Goal: Task Accomplishment & Management: Use online tool/utility

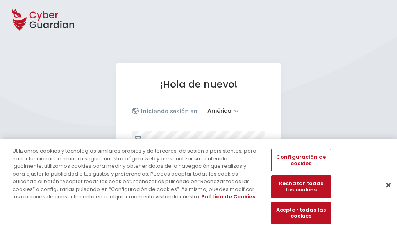
select select "América"
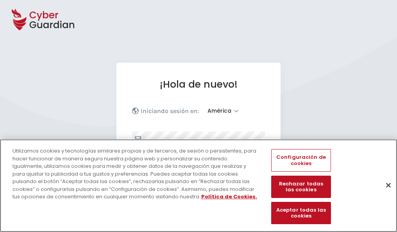
scroll to position [102, 0]
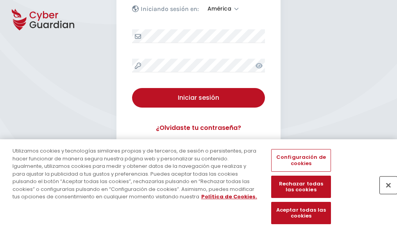
click at [385, 193] on button "Cerrar" at bounding box center [388, 184] width 17 height 17
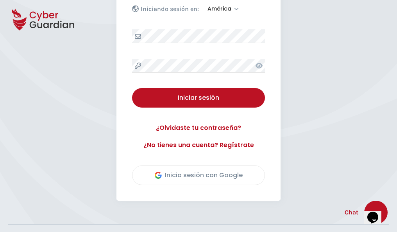
scroll to position [178, 0]
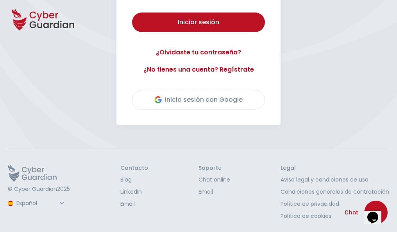
click at [132, 13] on button "Iniciar sesión" at bounding box center [198, 23] width 133 height 20
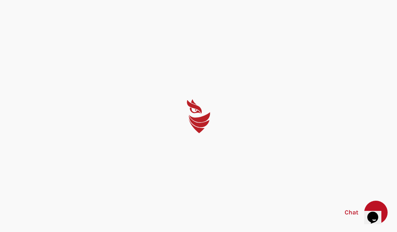
scroll to position [0, 0]
select select "English"
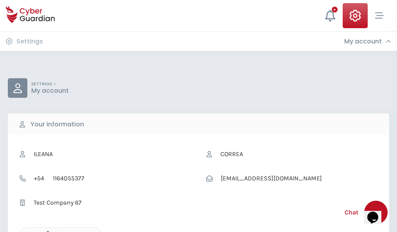
click at [46, 231] on icon "button" at bounding box center [46, 234] width 7 height 7
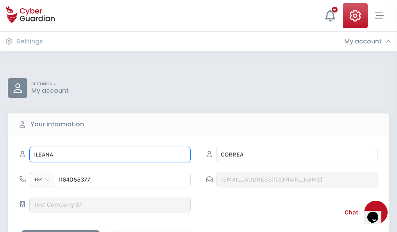
click at [110, 154] on input "ILEANA" at bounding box center [110, 155] width 162 height 16
type input "I"
type input "Carlito"
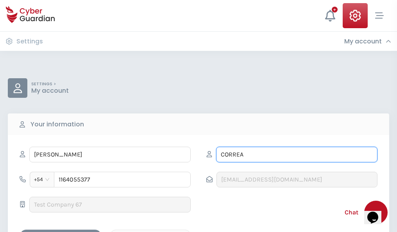
click at [297, 154] on input "CORREA" at bounding box center [297, 155] width 162 height 16
type input "C"
type input "Goñi"
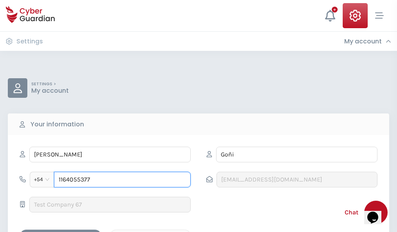
click at [122, 180] on input "1164055377" at bounding box center [122, 180] width 137 height 16
type input "1"
type input "4979358160"
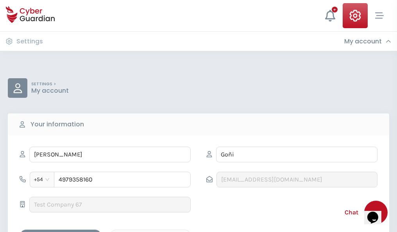
click at [151, 232] on div "Cancel" at bounding box center [151, 237] width 70 height 10
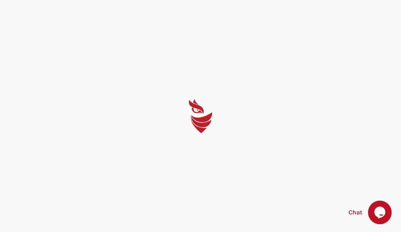
select select "English"
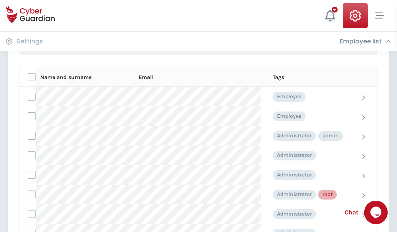
scroll to position [393, 0]
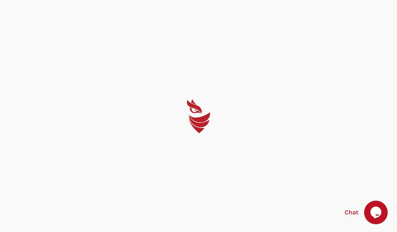
select select "English"
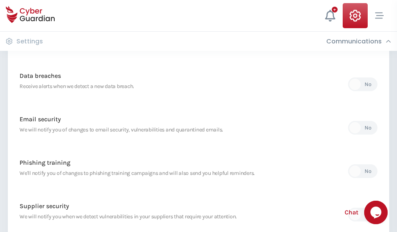
scroll to position [412, 0]
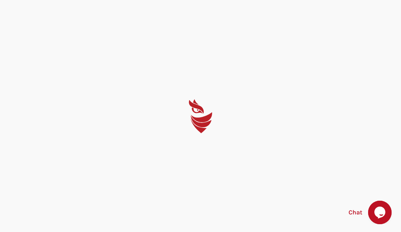
select select "English"
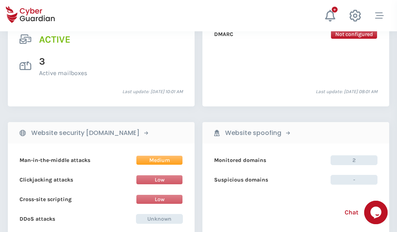
scroll to position [795, 0]
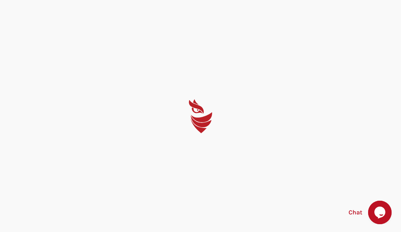
select select "English"
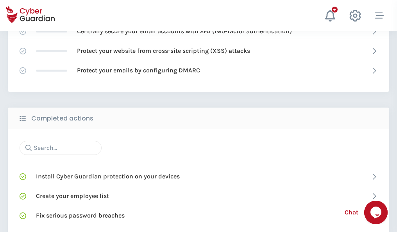
scroll to position [521, 0]
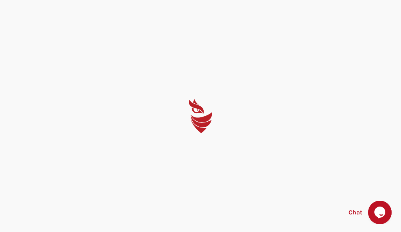
select select "English"
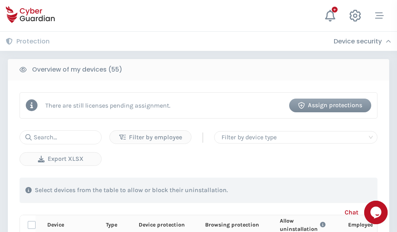
scroll to position [682, 0]
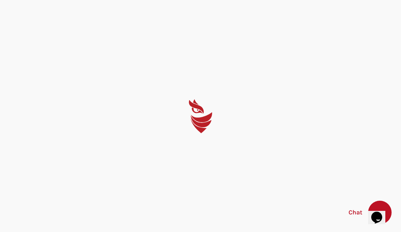
select select "English"
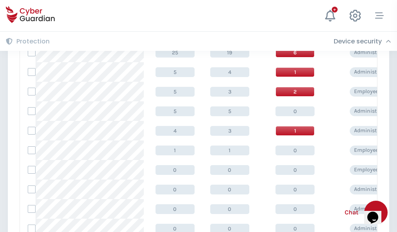
scroll to position [394, 0]
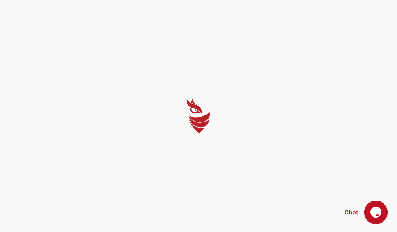
select select "English"
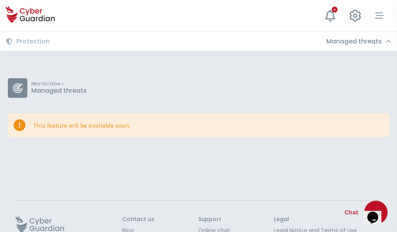
scroll to position [51, 0]
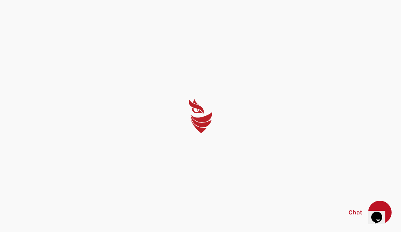
select select "English"
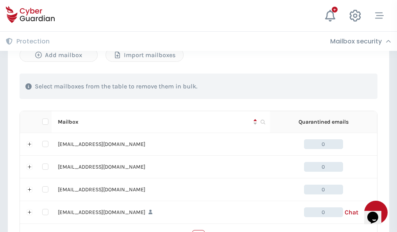
scroll to position [385, 0]
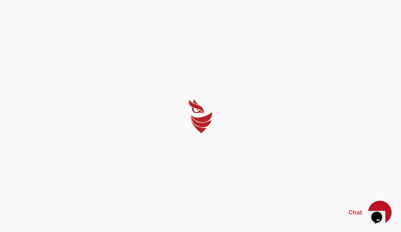
select select "English"
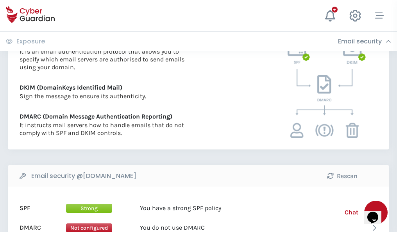
scroll to position [422, 0]
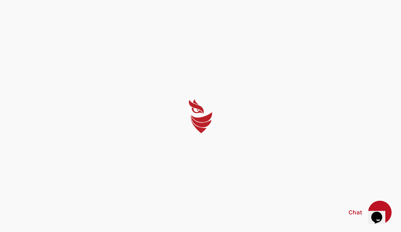
select select "English"
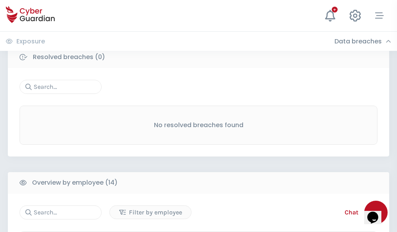
scroll to position [706, 0]
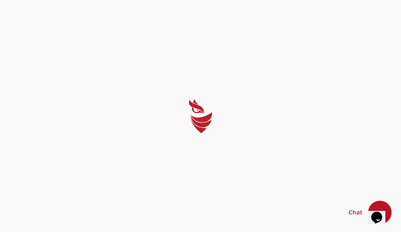
select select "English"
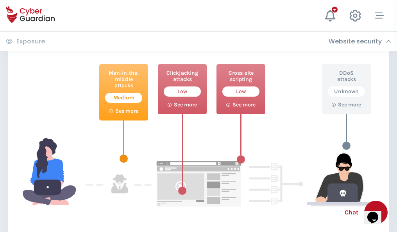
scroll to position [426, 0]
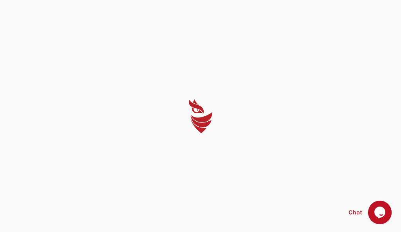
select select "English"
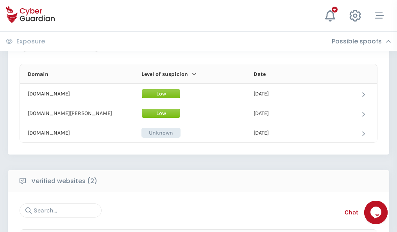
scroll to position [469, 0]
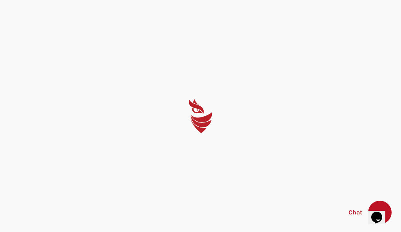
select select "English"
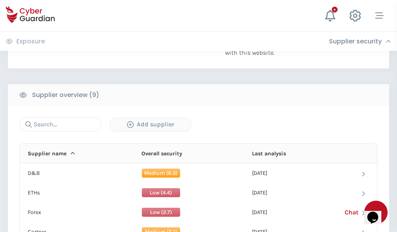
scroll to position [546, 0]
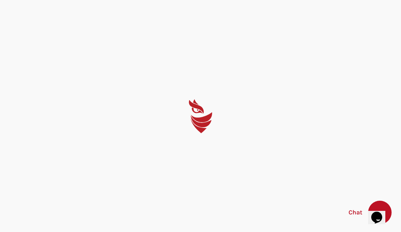
select select "English"
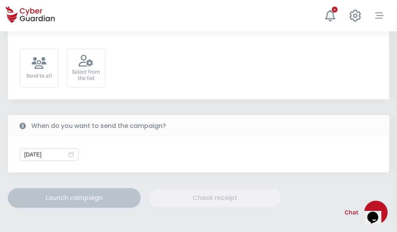
scroll to position [286, 0]
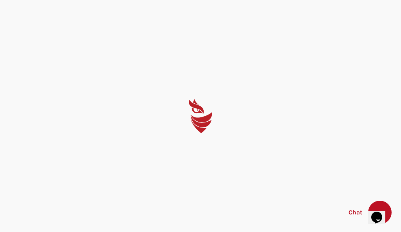
select select "English"
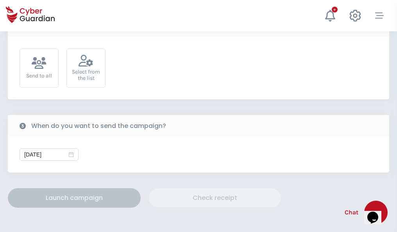
scroll to position [286, 0]
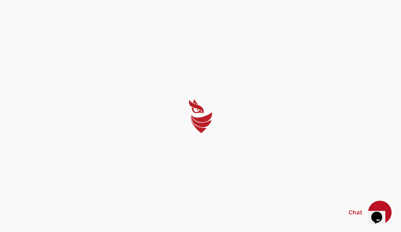
select select "English"
